Goal: Information Seeking & Learning: Learn about a topic

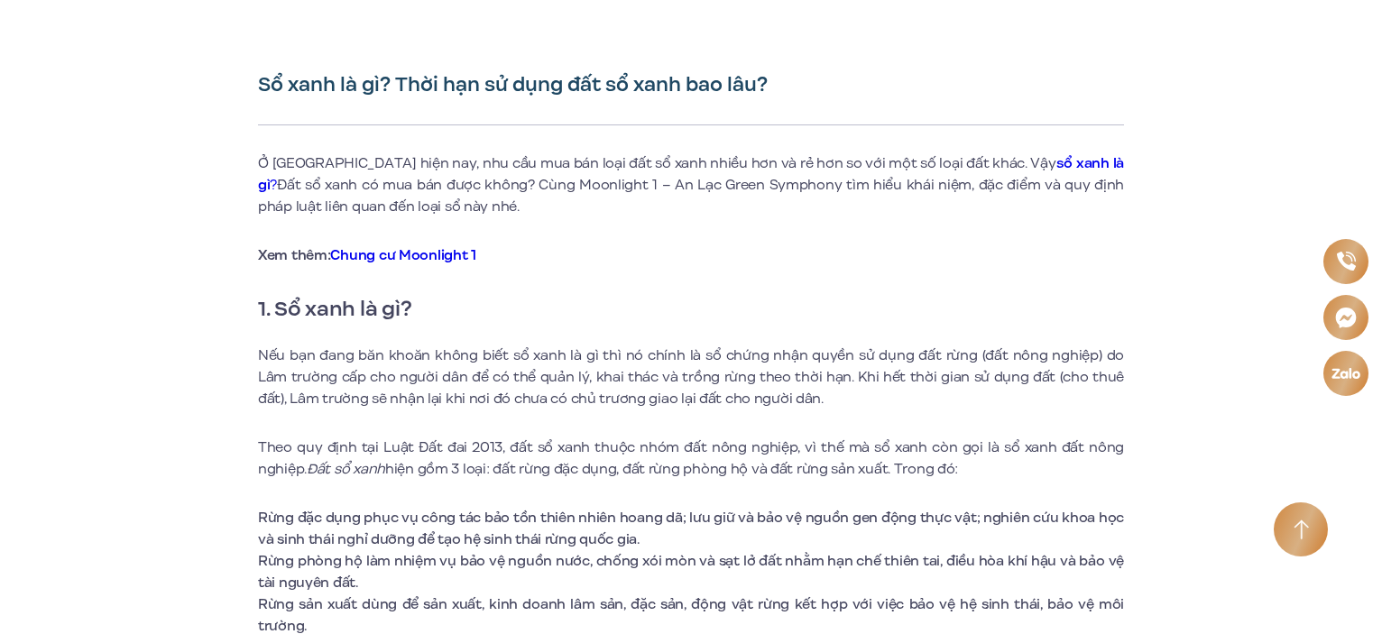
scroll to position [541, 0]
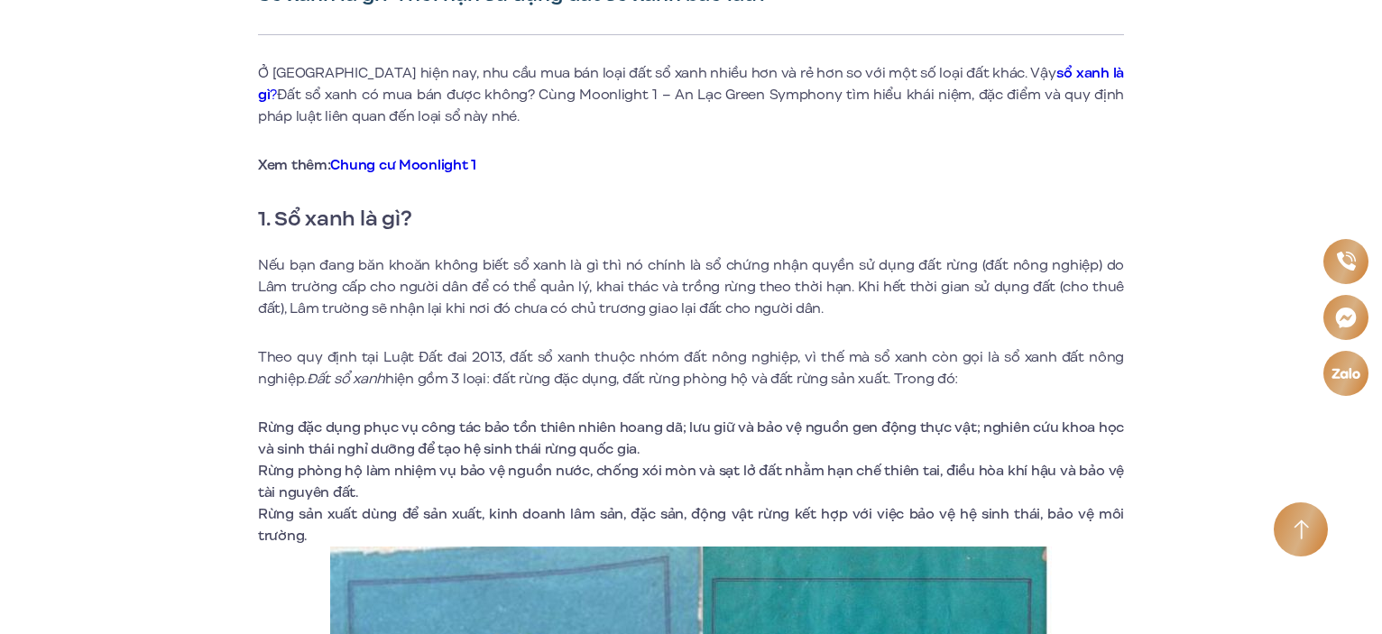
click at [353, 285] on p "Nếu bạn đang băn khoăn không biết sổ xanh là gì thì nó chính là sổ chứng nhận q…" at bounding box center [691, 286] width 866 height 65
click at [408, 288] on p "Nếu bạn đang băn khoăn không biết sổ xanh là gì thì nó chính là sổ chứng nhận q…" at bounding box center [691, 286] width 866 height 65
click at [456, 290] on p "Nếu bạn đang băn khoăn không biết sổ xanh là gì thì nó chính là sổ chứng nhận q…" at bounding box center [691, 286] width 866 height 65
click at [520, 289] on p "Nếu bạn đang băn khoăn không biết sổ xanh là gì thì nó chính là sổ chứng nhận q…" at bounding box center [691, 286] width 866 height 65
drag, startPoint x: 645, startPoint y: 284, endPoint x: 701, endPoint y: 284, distance: 55.9
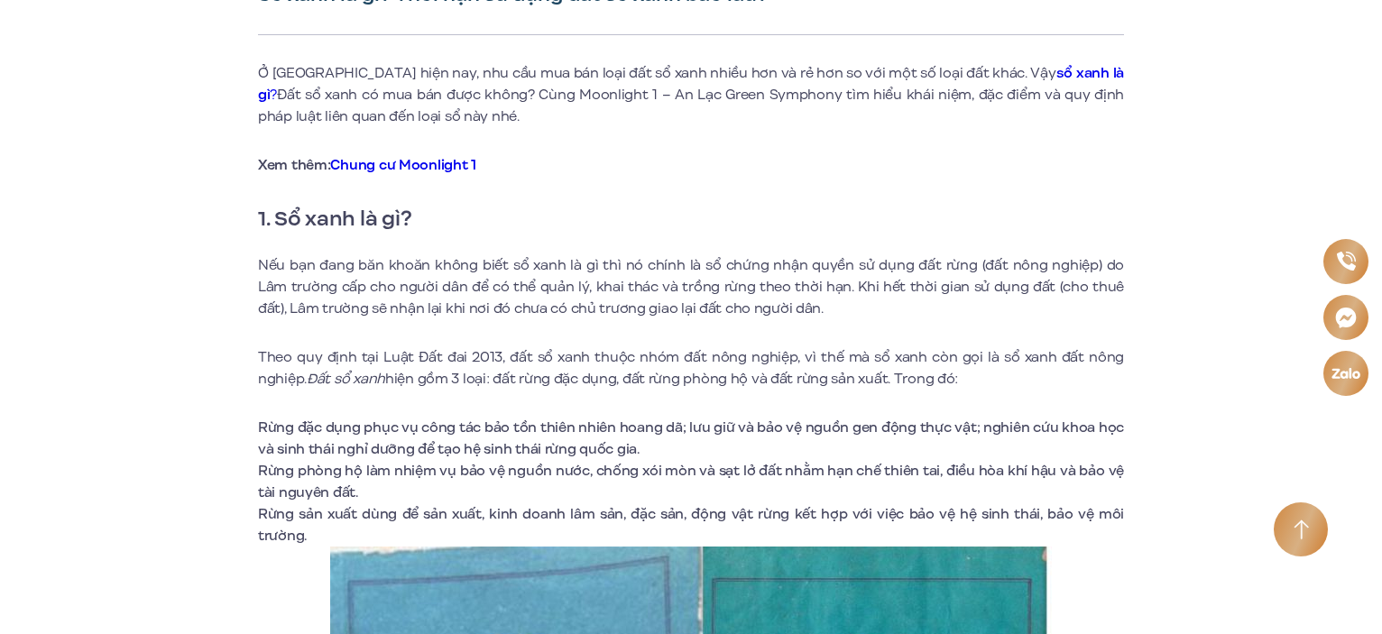
click at [649, 284] on p "Nếu bạn đang băn khoăn không biết sổ xanh là gì thì nó chính là sổ chứng nhận q…" at bounding box center [691, 286] width 866 height 65
drag, startPoint x: 717, startPoint y: 284, endPoint x: 751, endPoint y: 284, distance: 34.3
click at [722, 284] on p "Nếu bạn đang băn khoăn không biết sổ xanh là gì thì nó chính là sổ chứng nhận q…" at bounding box center [691, 286] width 866 height 65
click at [870, 285] on p "Nếu bạn đang băn khoăn không biết sổ xanh là gì thì nó chính là sổ chứng nhận q…" at bounding box center [691, 286] width 866 height 65
click at [1002, 284] on p "Nếu bạn đang băn khoăn không biết sổ xanh là gì thì nó chính là sổ chứng nhận q…" at bounding box center [691, 286] width 866 height 65
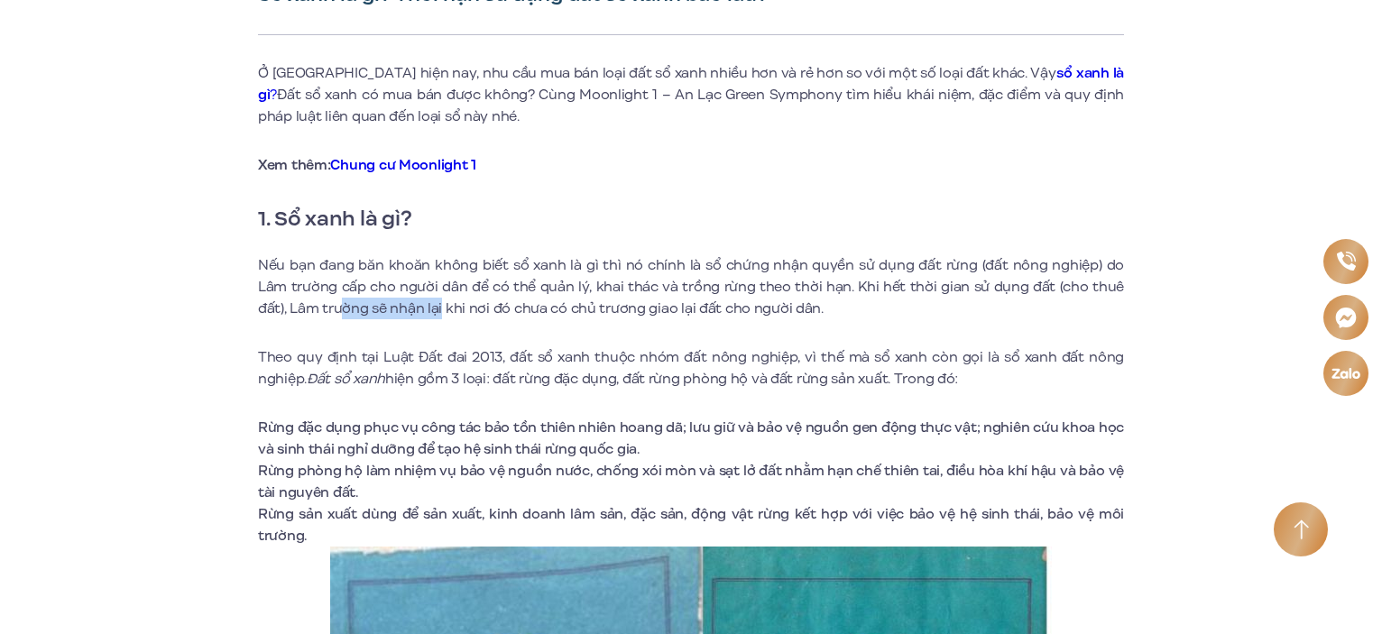
drag, startPoint x: 307, startPoint y: 299, endPoint x: 408, endPoint y: 300, distance: 101.0
click at [408, 300] on p "Nếu bạn đang băn khoăn không biết sổ xanh là gì thì nó chính là sổ chứng nhận q…" at bounding box center [691, 286] width 866 height 65
drag, startPoint x: 435, startPoint y: 312, endPoint x: 444, endPoint y: 311, distance: 9.1
click at [435, 311] on p "Nếu bạn đang băn khoăn không biết sổ xanh là gì thì nó chính là sổ chứng nhận q…" at bounding box center [691, 286] width 866 height 65
click at [451, 311] on p "Nếu bạn đang băn khoăn không biết sổ xanh là gì thì nó chính là sổ chứng nhận q…" at bounding box center [691, 286] width 866 height 65
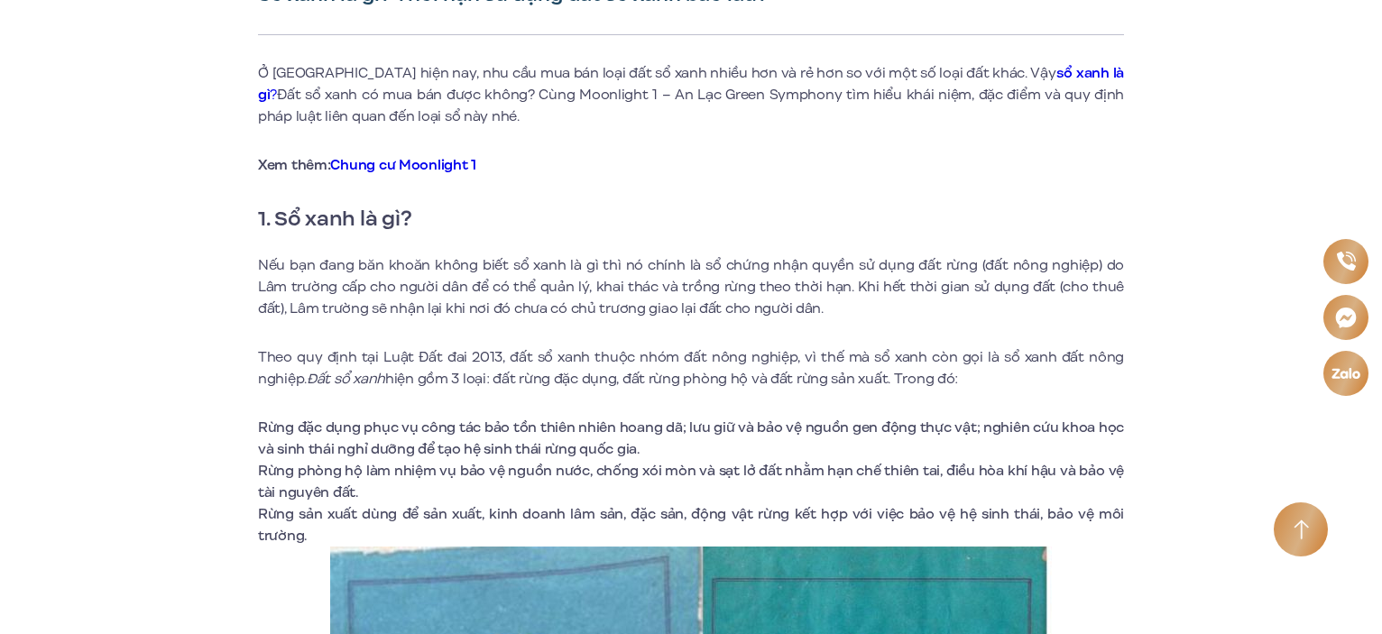
click at [486, 310] on p "Nếu bạn đang băn khoăn không biết sổ xanh là gì thì nó chính là sổ chứng nhận q…" at bounding box center [691, 286] width 866 height 65
drag, startPoint x: 520, startPoint y: 312, endPoint x: 517, endPoint y: 327, distance: 15.6
click at [520, 312] on p "Nếu bạn đang băn khoăn không biết sổ xanh là gì thì nó chính là sổ chứng nhận q…" at bounding box center [691, 286] width 866 height 65
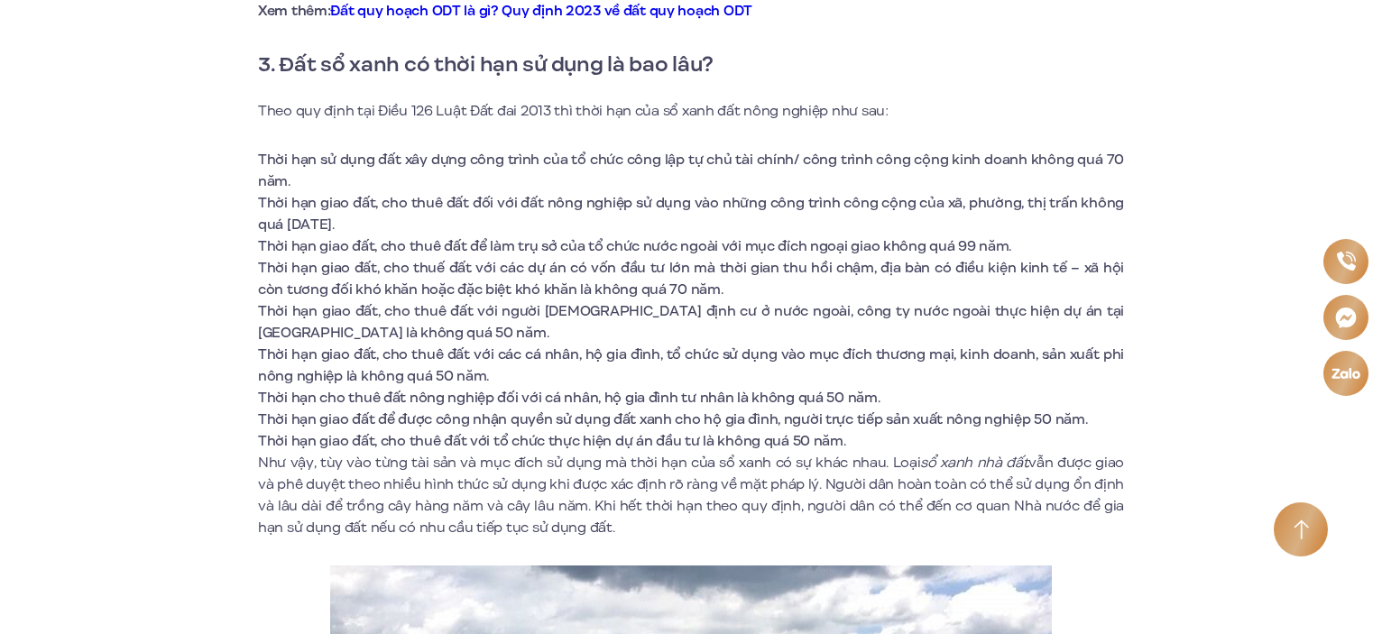
scroll to position [3428, 0]
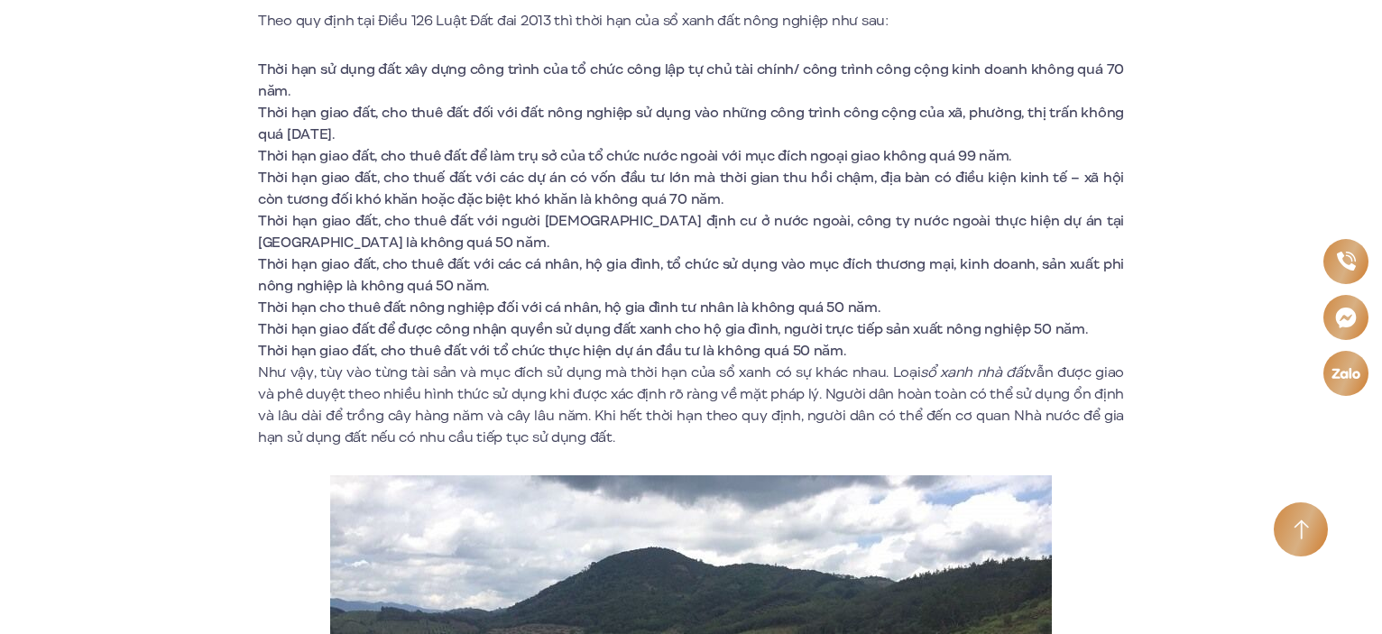
click at [436, 306] on li "Thời hạn cho thuê đất nông nghiệp đối với cá nhân, hộ gia đình tư nhân là không…" at bounding box center [691, 308] width 866 height 22
click at [508, 302] on li "Thời hạn cho thuê đất nông nghiệp đối với cá nhân, hộ gia đình tư nhân là không…" at bounding box center [691, 308] width 866 height 22
click at [595, 313] on li "Thời hạn cho thuê đất nông nghiệp đối với cá nhân, hộ gia đình tư nhân là không…" at bounding box center [691, 308] width 866 height 22
click at [678, 307] on li "Thời hạn cho thuê đất nông nghiệp đối với cá nhân, hộ gia đình tư nhân là không…" at bounding box center [691, 308] width 866 height 22
click at [750, 306] on li "Thời hạn cho thuê đất nông nghiệp đối với cá nhân, hộ gia đình tư nhân là không…" at bounding box center [691, 308] width 866 height 22
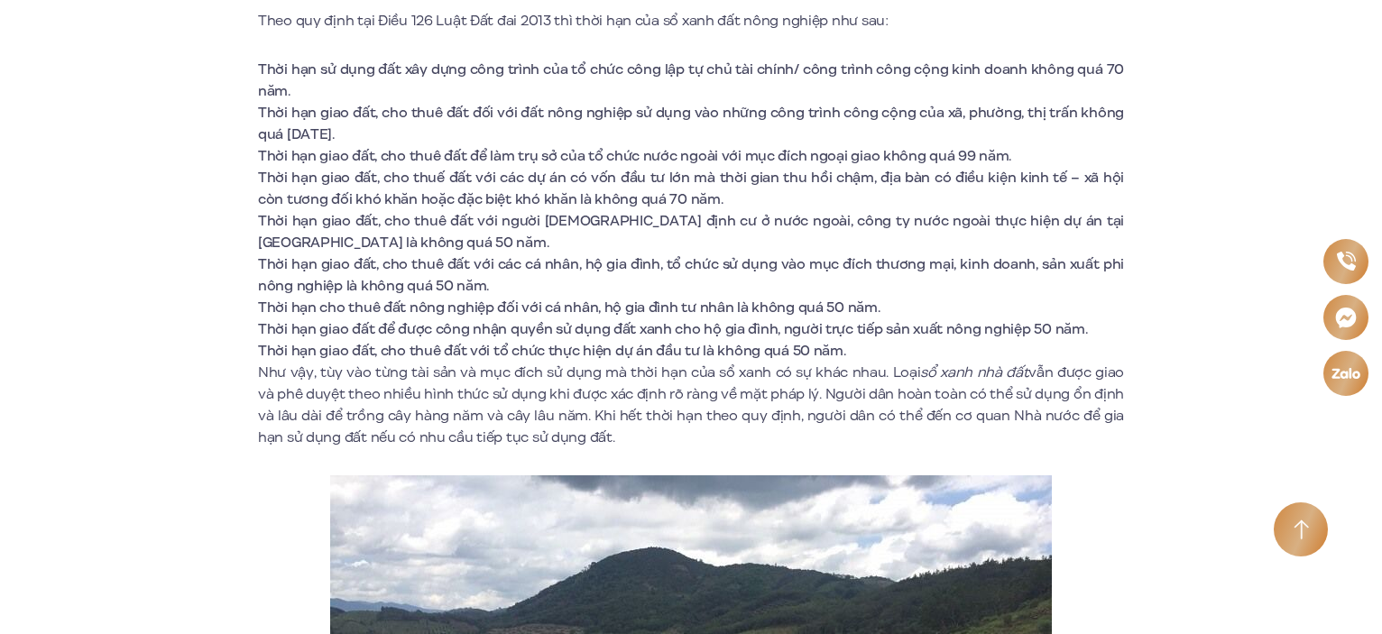
click at [806, 302] on li "Thời hạn cho thuê đất nông nghiệp đối với cá nhân, hộ gia đình tư nhân là không…" at bounding box center [691, 308] width 866 height 22
click at [861, 305] on li "Thời hạn cho thuê đất nông nghiệp đối với cá nhân, hộ gia đình tư nhân là không…" at bounding box center [691, 308] width 866 height 22
click at [370, 351] on li "Thời hạn giao đất, cho thuê đất với tổ chức thực hiện dự án đầu tư là không quá…" at bounding box center [691, 351] width 866 height 22
click at [446, 345] on li "Thời hạn giao đất, cho thuê đất với tổ chức thực hiện dự án đầu tư là không quá…" at bounding box center [691, 351] width 866 height 22
click at [529, 351] on li "Thời hạn giao đất, cho thuê đất với tổ chức thực hiện dự án đầu tư là không quá…" at bounding box center [691, 351] width 866 height 22
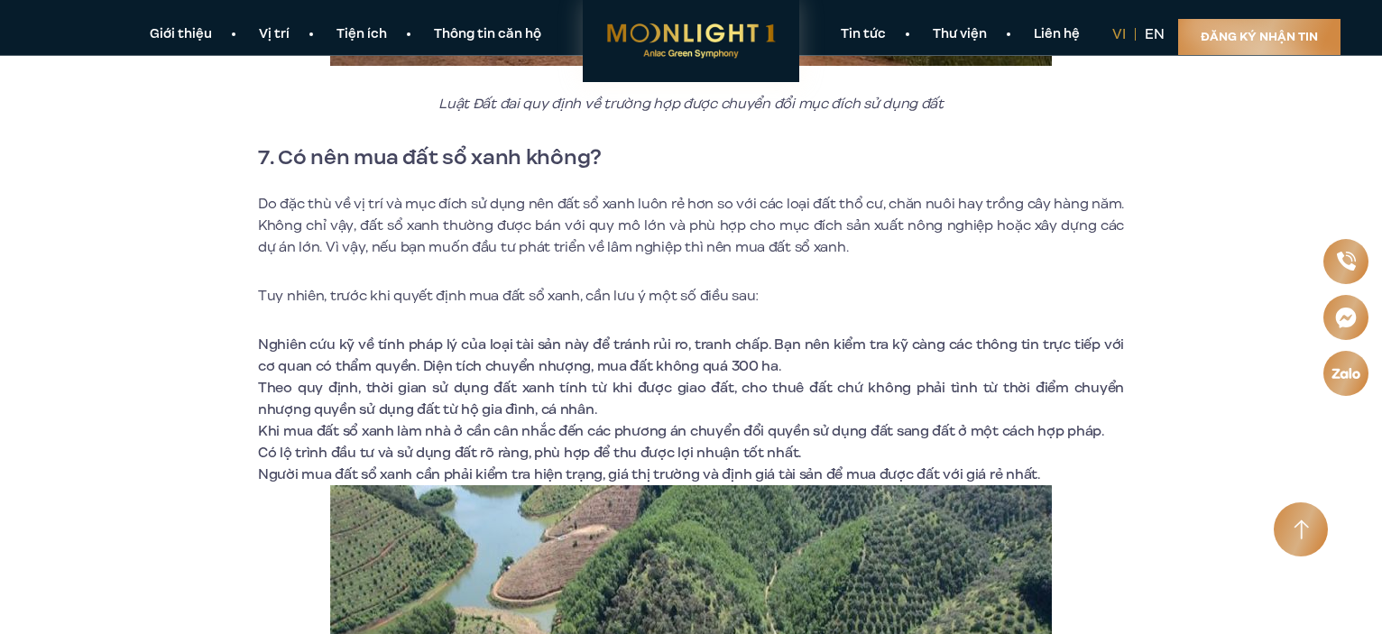
scroll to position [6945, 0]
